Goal: Information Seeking & Learning: Learn about a topic

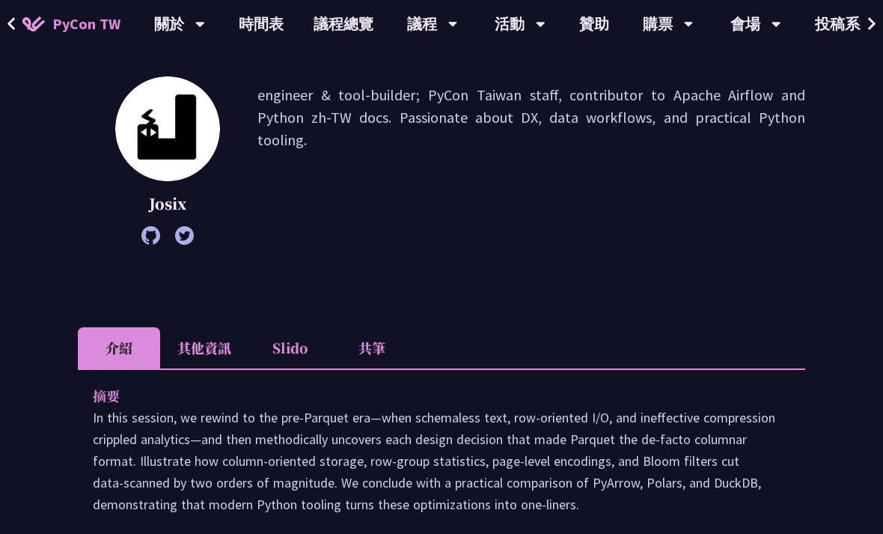
click at [144, 248] on div "[PERSON_NAME] engineer & tool-builder; PyCon Taiwan staff, contributor to Apach…" at bounding box center [442, 182] width 728 height 213
click at [144, 247] on div "[PERSON_NAME] engineer & tool-builder; PyCon Taiwan staff, contributor to Apach…" at bounding box center [442, 182] width 728 height 213
click at [151, 236] on icon at bounding box center [150, 235] width 19 height 19
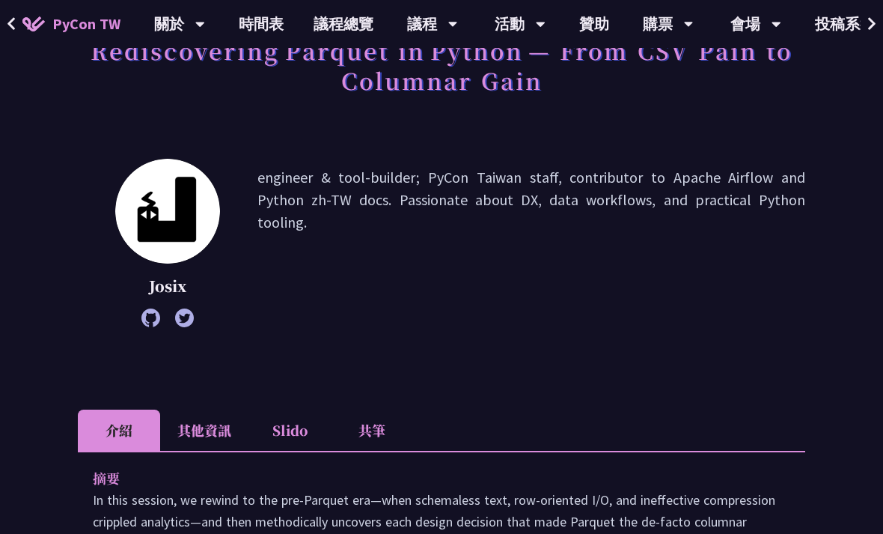
scroll to position [123, 0]
click at [279, 446] on li "Slido" at bounding box center [290, 429] width 82 height 41
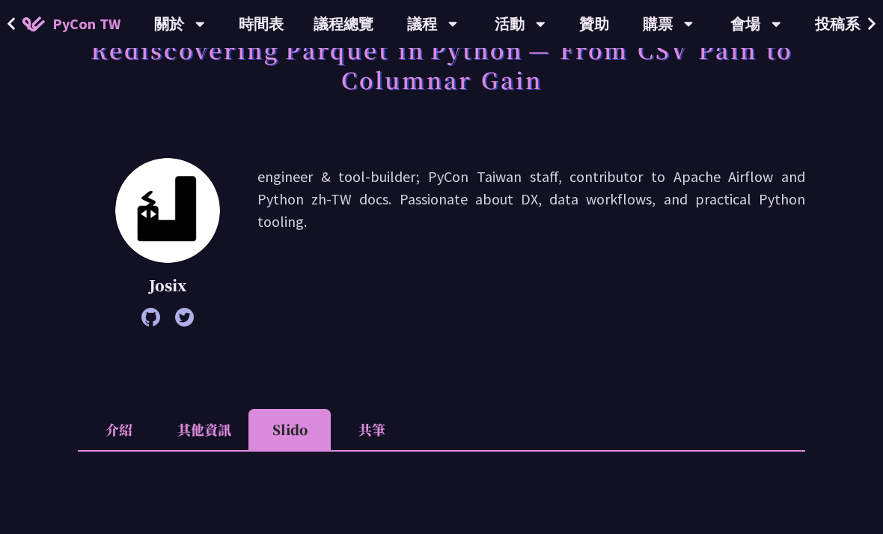
click at [281, 434] on li "Slido" at bounding box center [290, 429] width 82 height 41
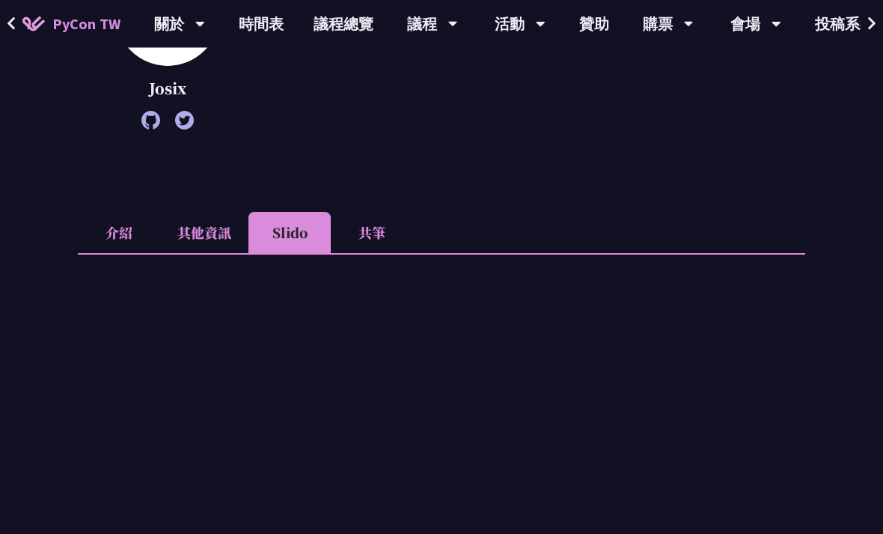
scroll to position [319, 0]
click at [119, 251] on li "介紹" at bounding box center [119, 233] width 82 height 41
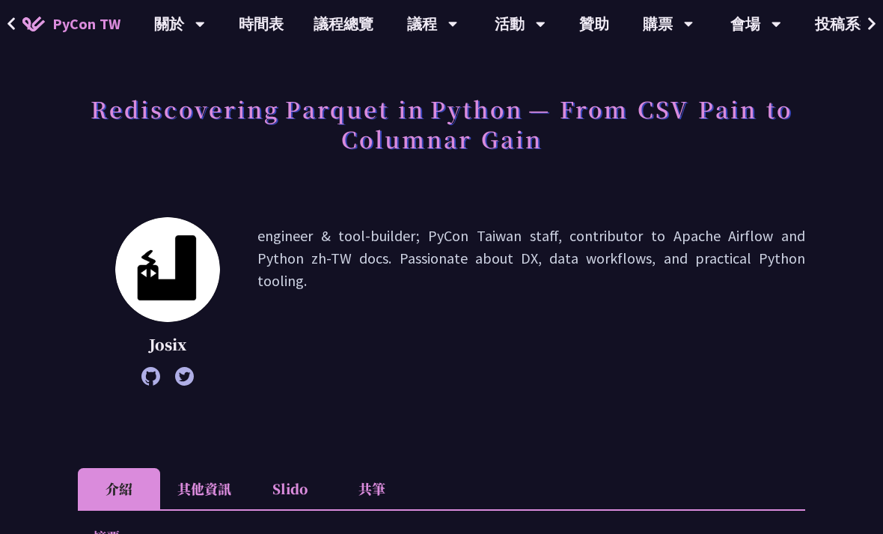
scroll to position [0, 0]
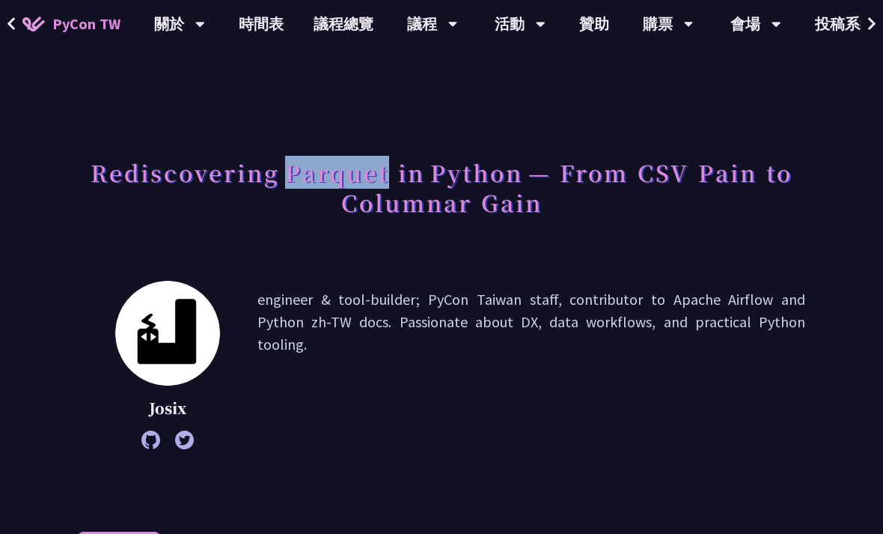
click at [190, 448] on icon at bounding box center [184, 439] width 19 height 19
click at [145, 448] on icon at bounding box center [150, 439] width 19 height 19
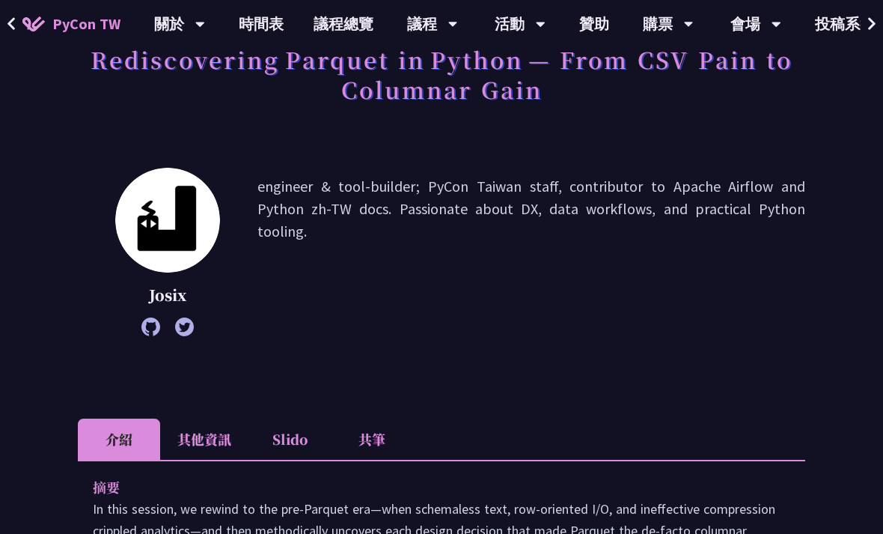
scroll to position [365, 0]
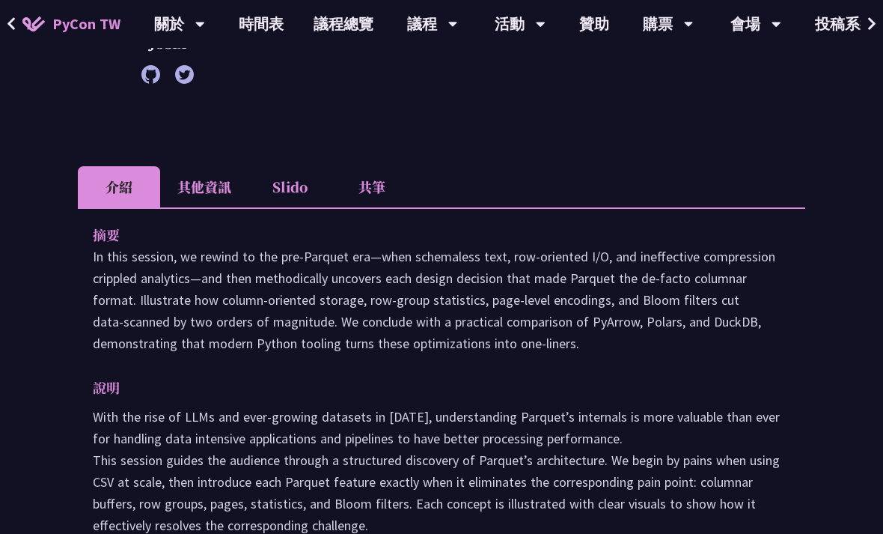
click at [353, 195] on li "共筆" at bounding box center [372, 186] width 82 height 41
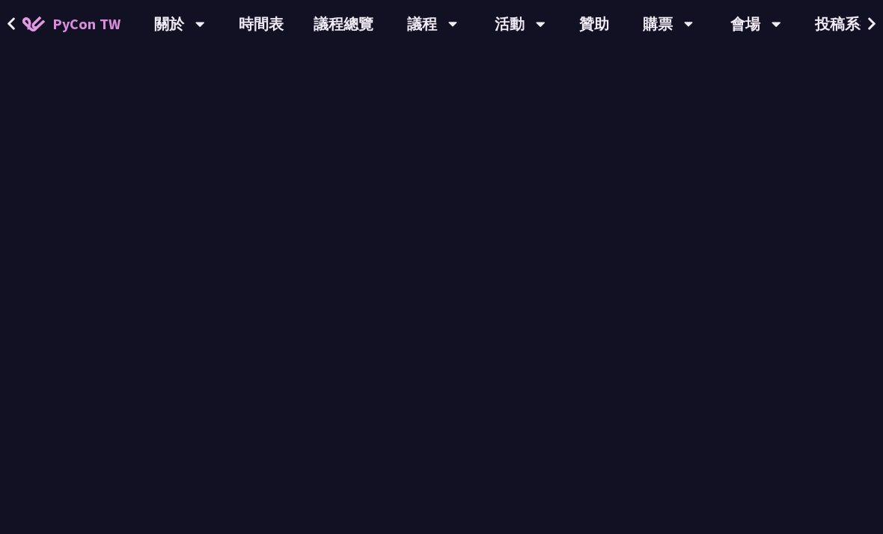
scroll to position [725, 0]
click at [246, 13] on link "時間表" at bounding box center [261, 24] width 75 height 48
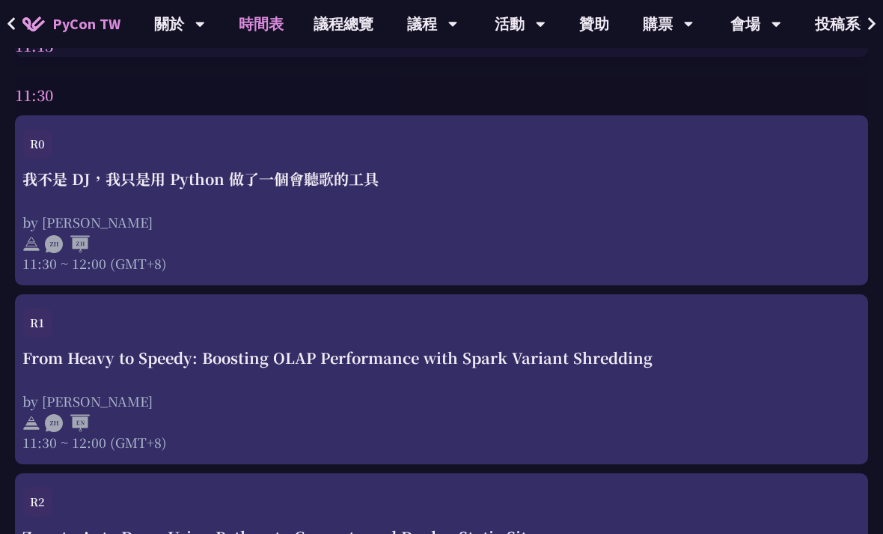
scroll to position [2211, 0]
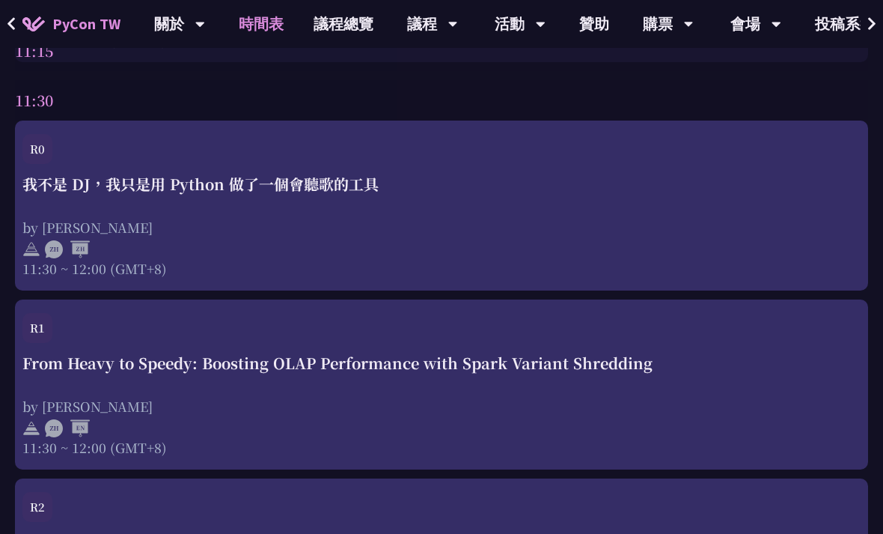
click at [735, 350] on div "R1" at bounding box center [441, 332] width 838 height 39
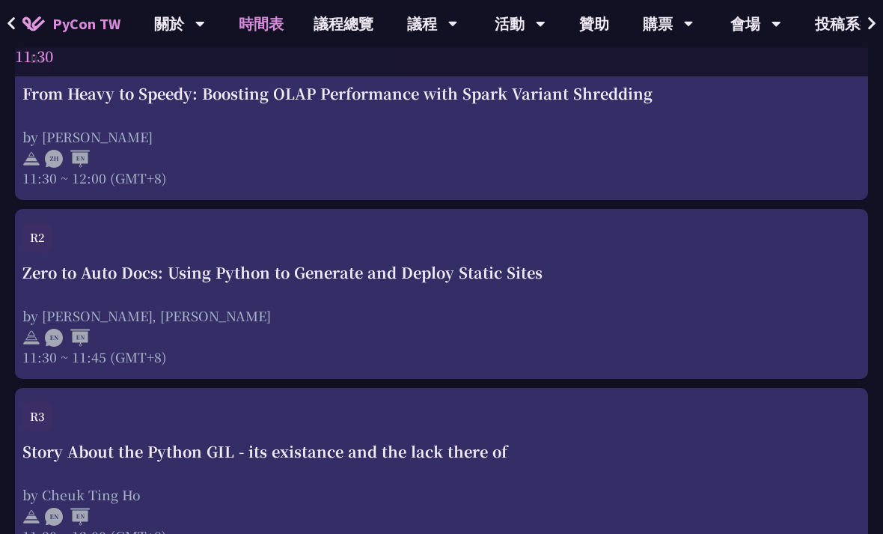
scroll to position [2480, 0]
click at [639, 311] on div "by [PERSON_NAME], [PERSON_NAME]" at bounding box center [441, 315] width 838 height 19
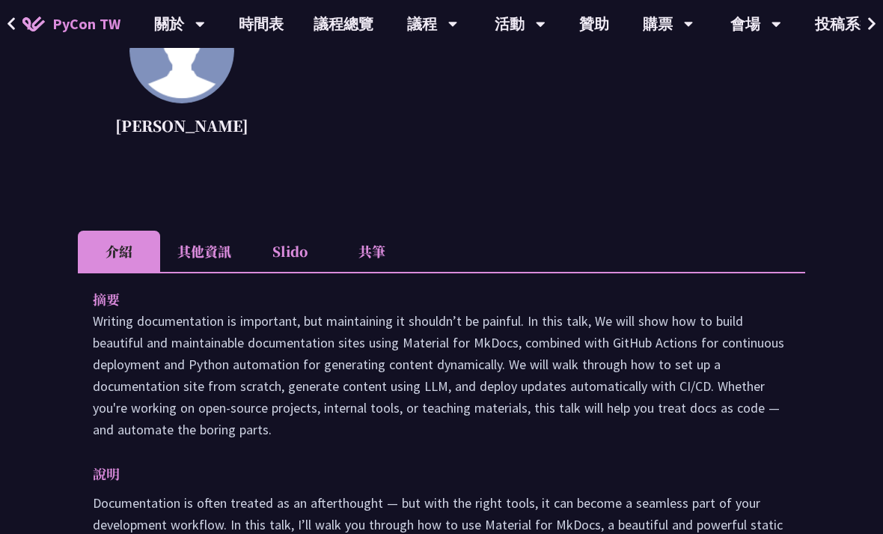
scroll to position [374, 0]
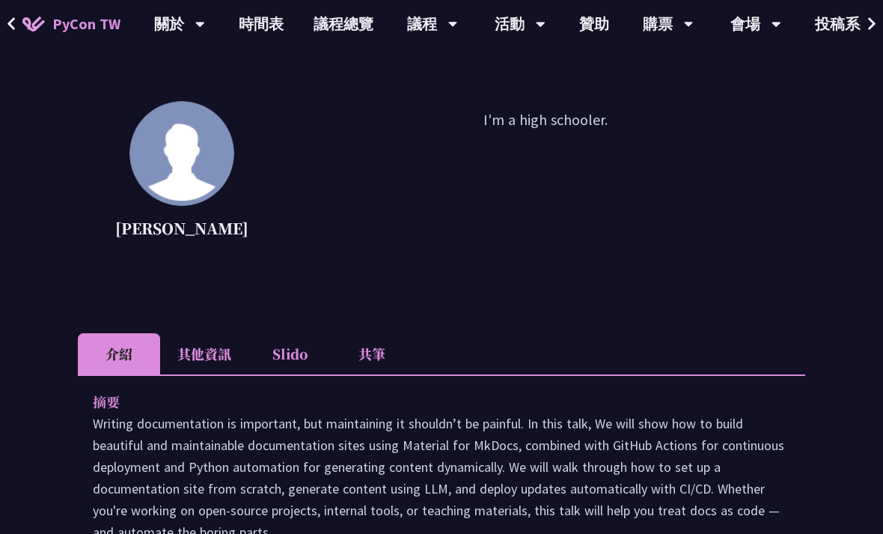
click at [216, 335] on li "其他資訊" at bounding box center [204, 353] width 88 height 41
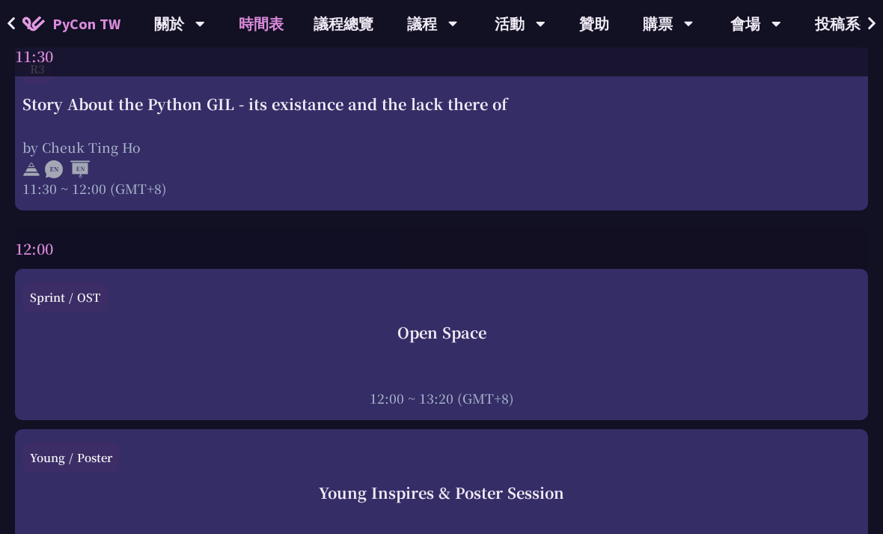
scroll to position [3041, 0]
